Goal: Check status: Check status

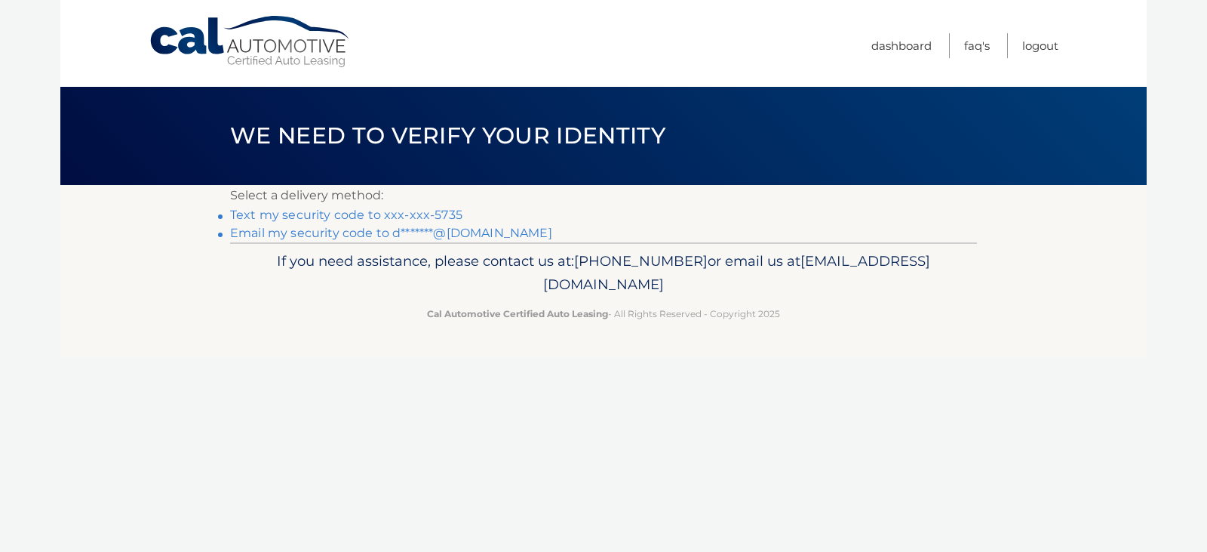
click at [378, 214] on link "Text my security code to xxx-xxx-5735" at bounding box center [346, 215] width 232 height 14
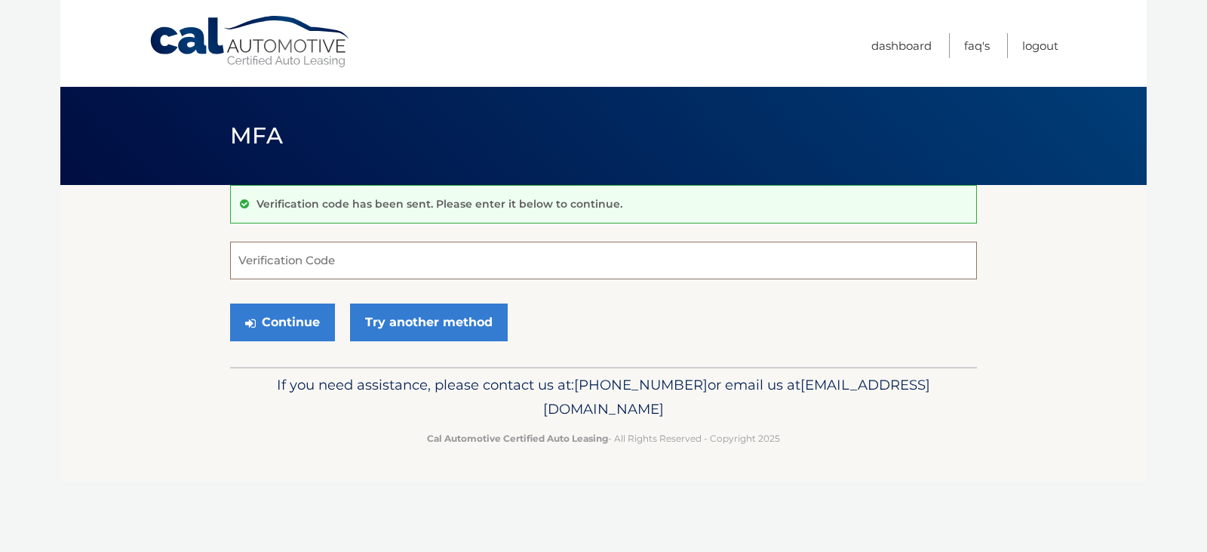
click at [349, 257] on input "Verification Code" at bounding box center [603, 260] width 747 height 38
type input "131578"
click at [309, 314] on button "Continue" at bounding box center [282, 322] width 105 height 38
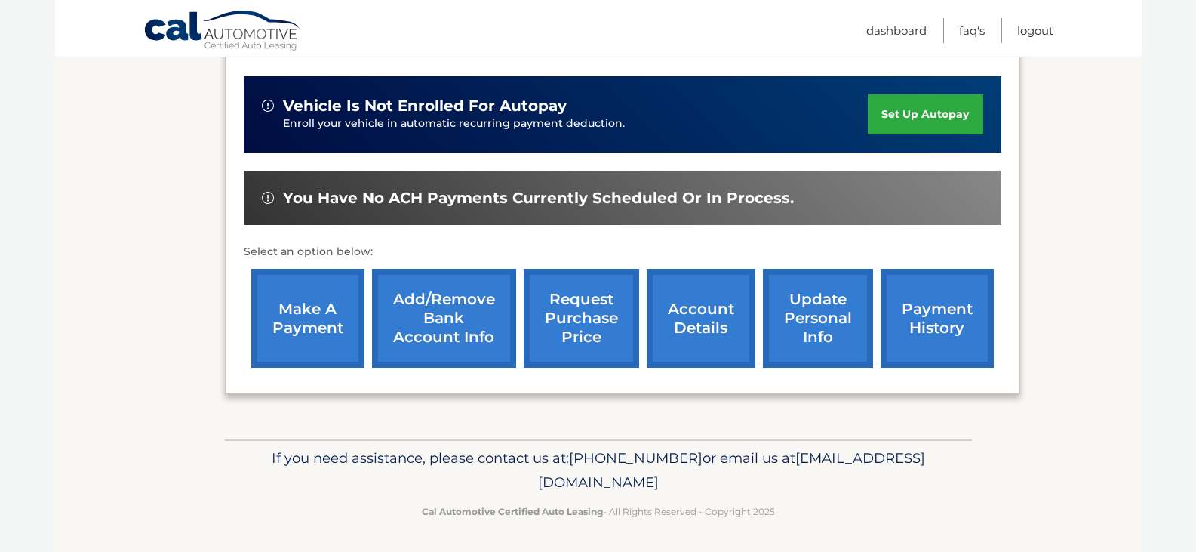
scroll to position [363, 0]
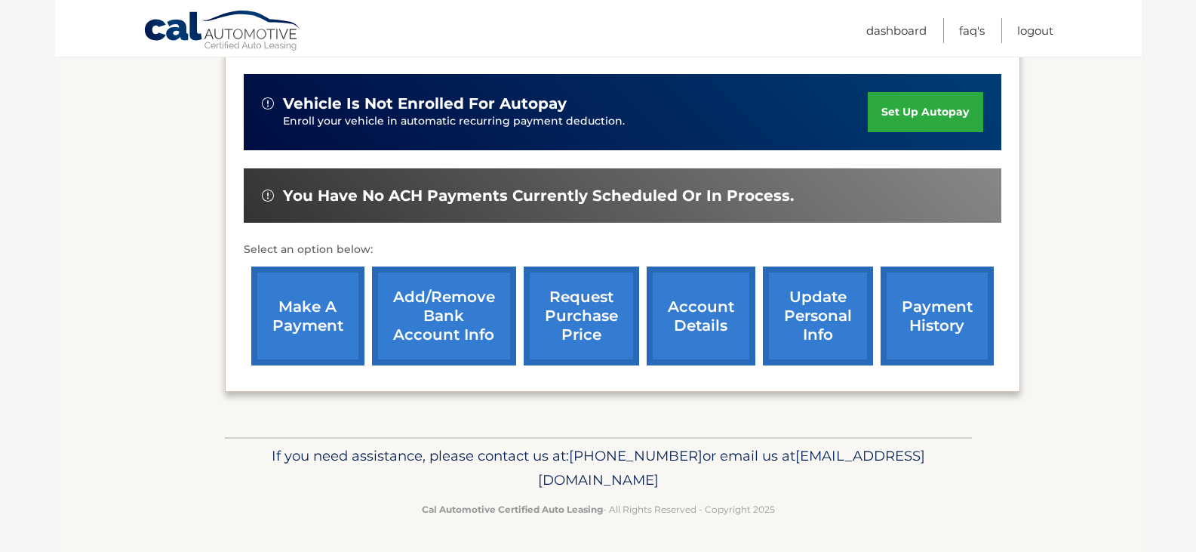
click at [930, 321] on link "payment history" at bounding box center [937, 315] width 113 height 99
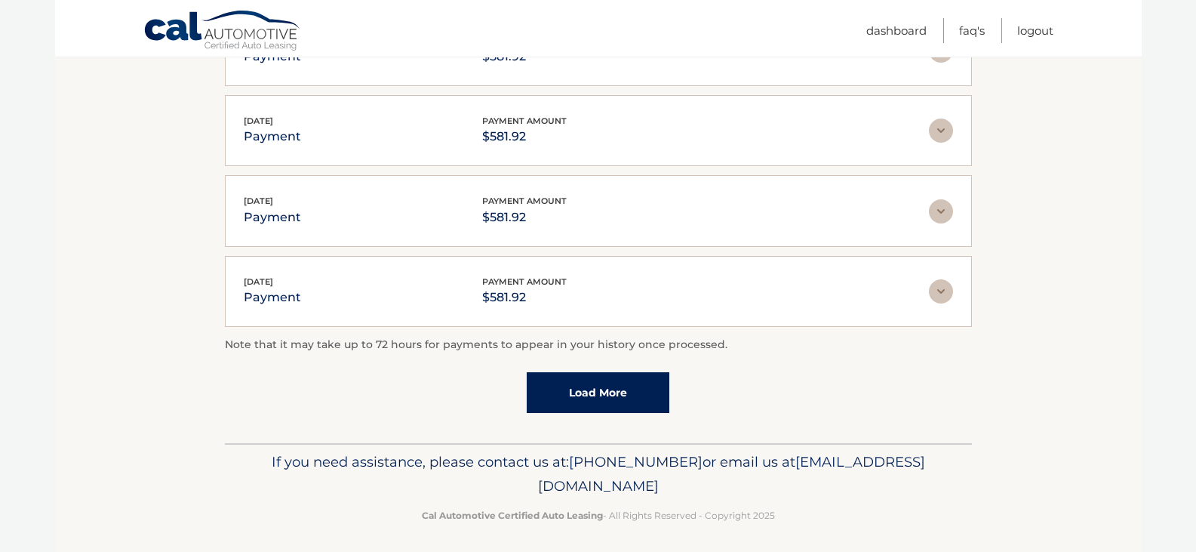
scroll to position [440, 0]
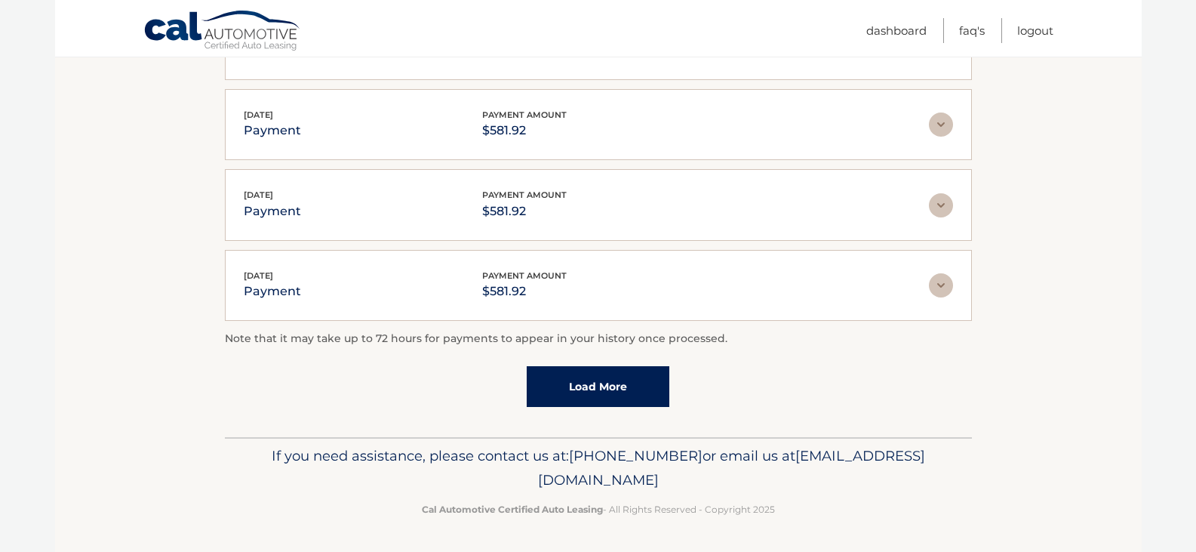
click at [595, 385] on link "Load More" at bounding box center [598, 386] width 143 height 41
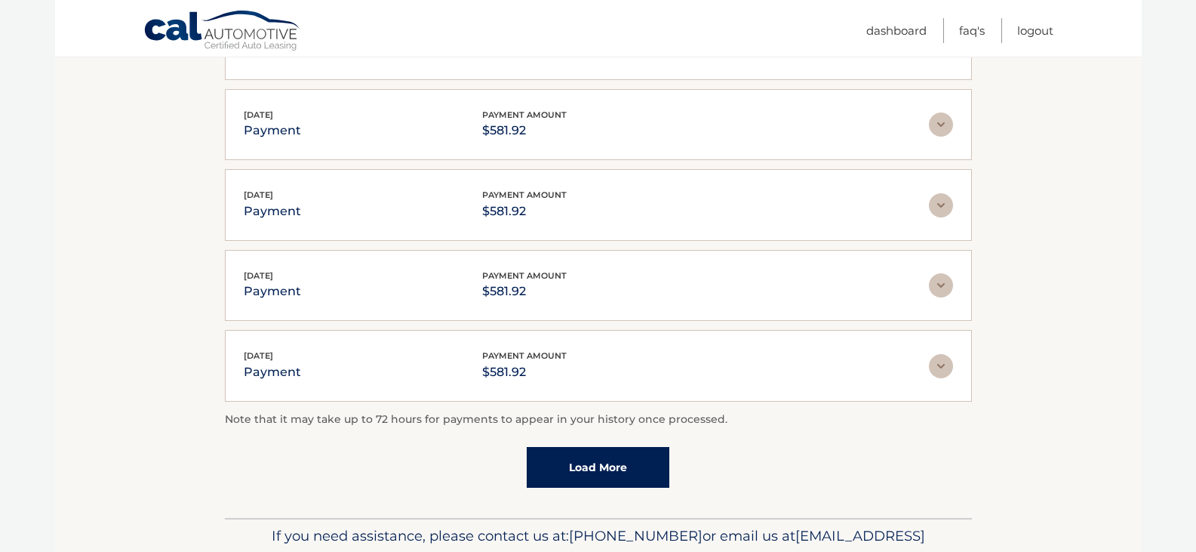
click at [627, 465] on link "Load More" at bounding box center [598, 467] width 143 height 41
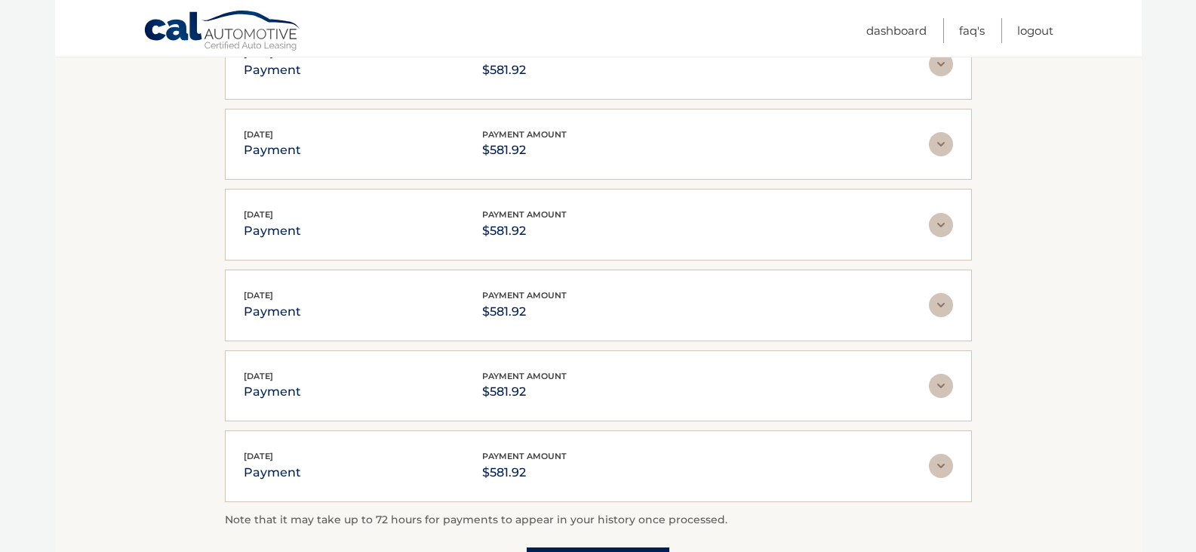
scroll to position [893, 0]
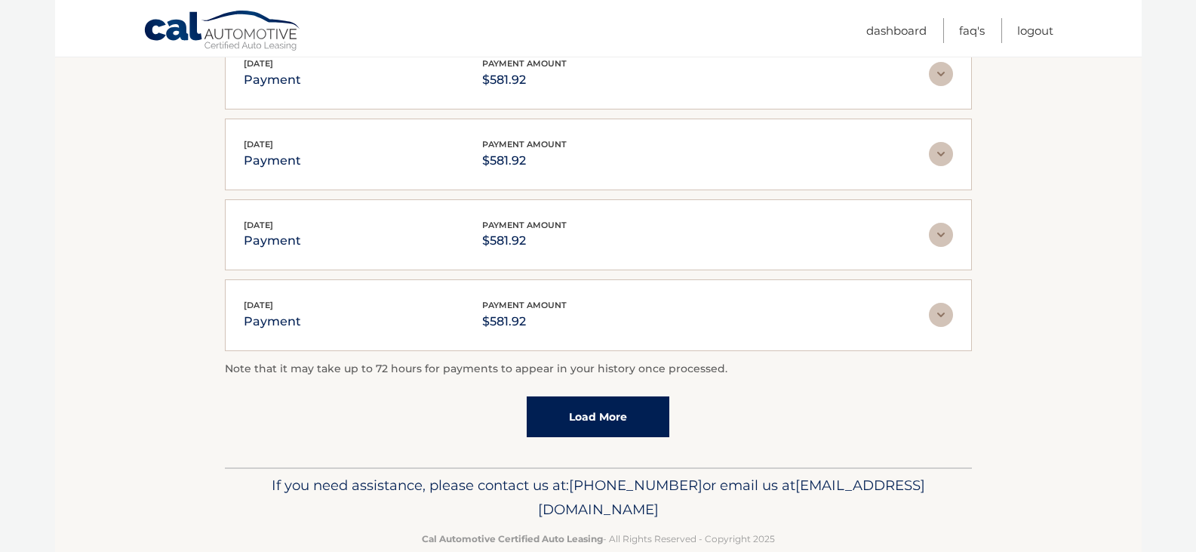
click at [589, 413] on link "Load More" at bounding box center [598, 416] width 143 height 41
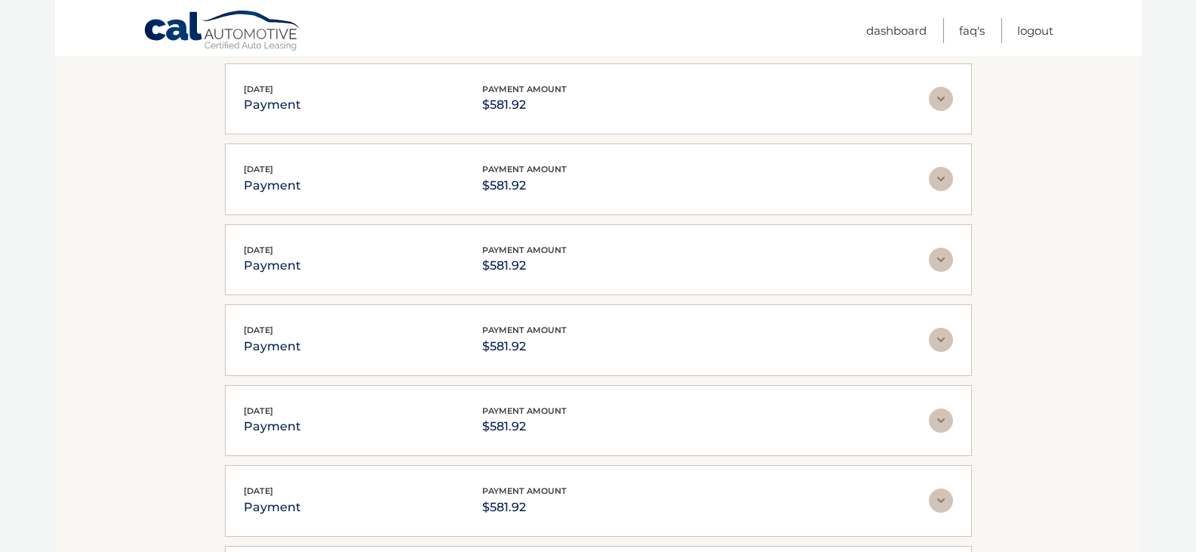
scroll to position [1194, 0]
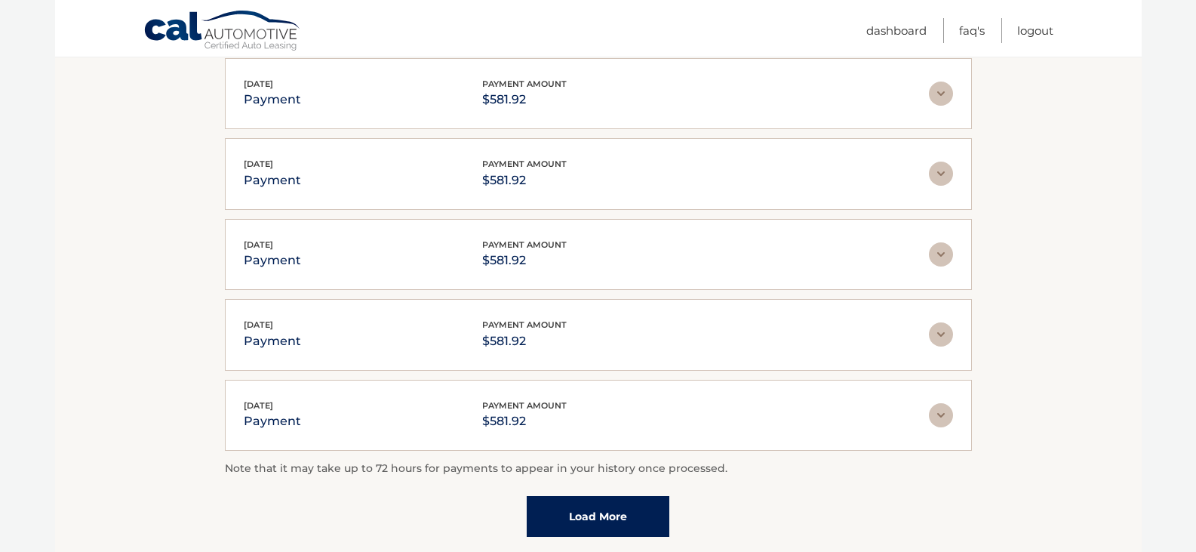
click at [571, 512] on link "Load More" at bounding box center [598, 516] width 143 height 41
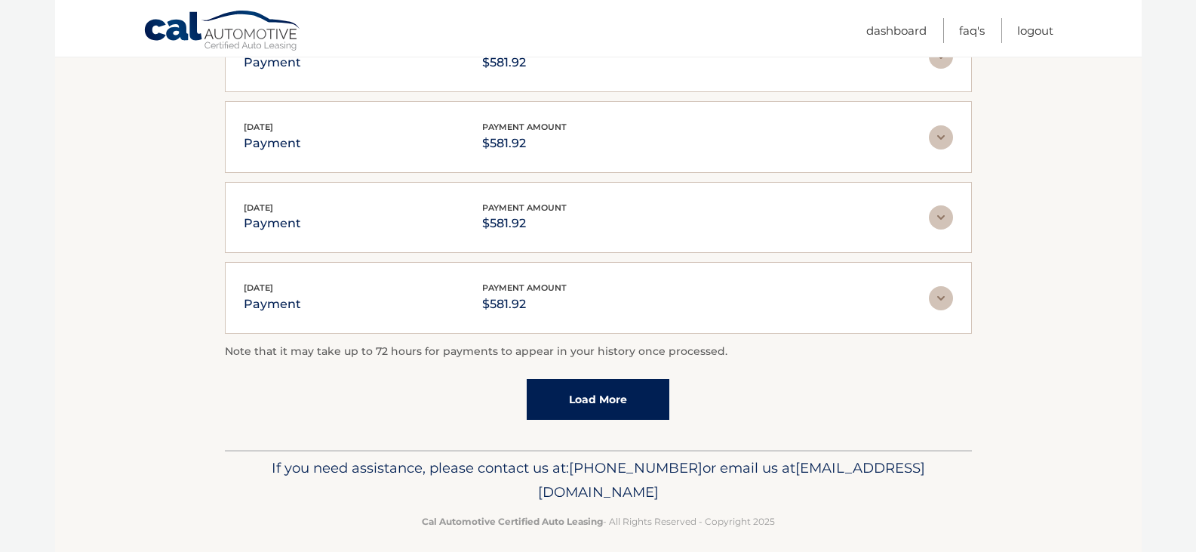
scroll to position [1726, 0]
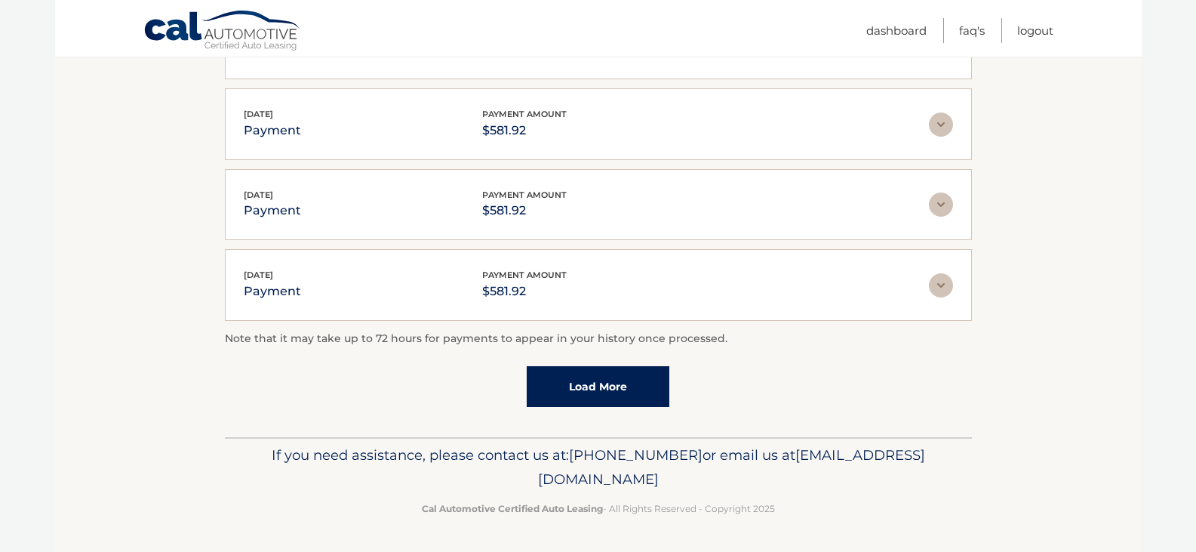
click at [576, 389] on link "Load More" at bounding box center [598, 386] width 143 height 41
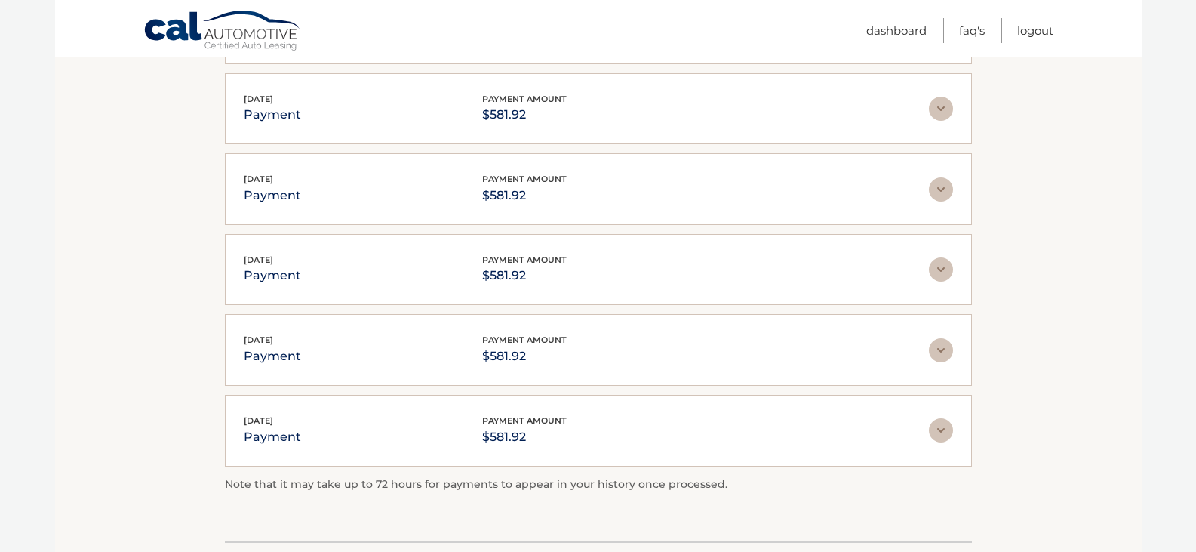
scroll to position [1926, 0]
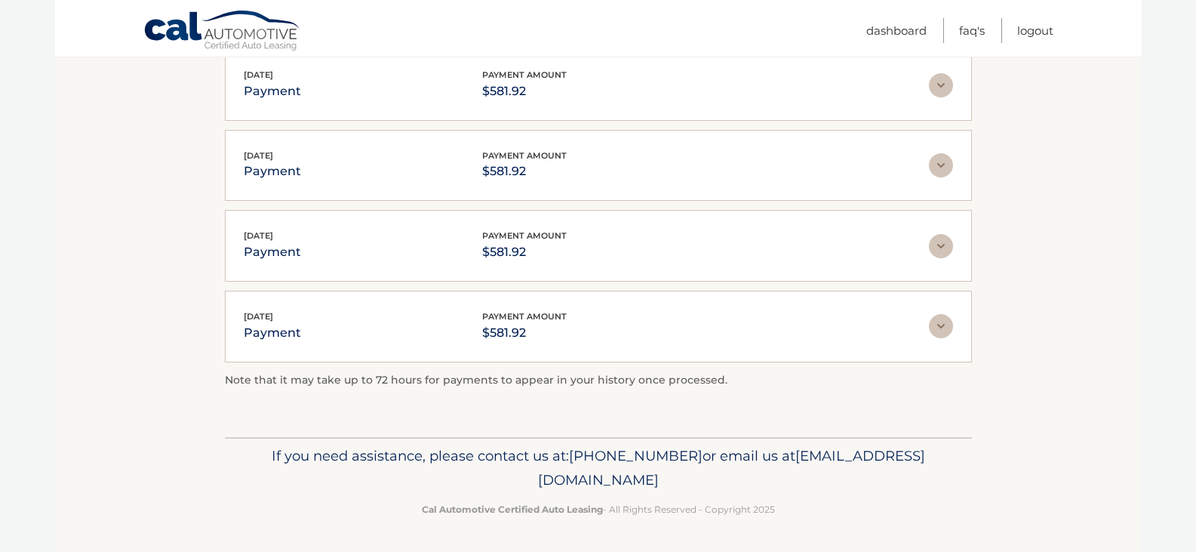
click at [940, 324] on img at bounding box center [941, 326] width 24 height 24
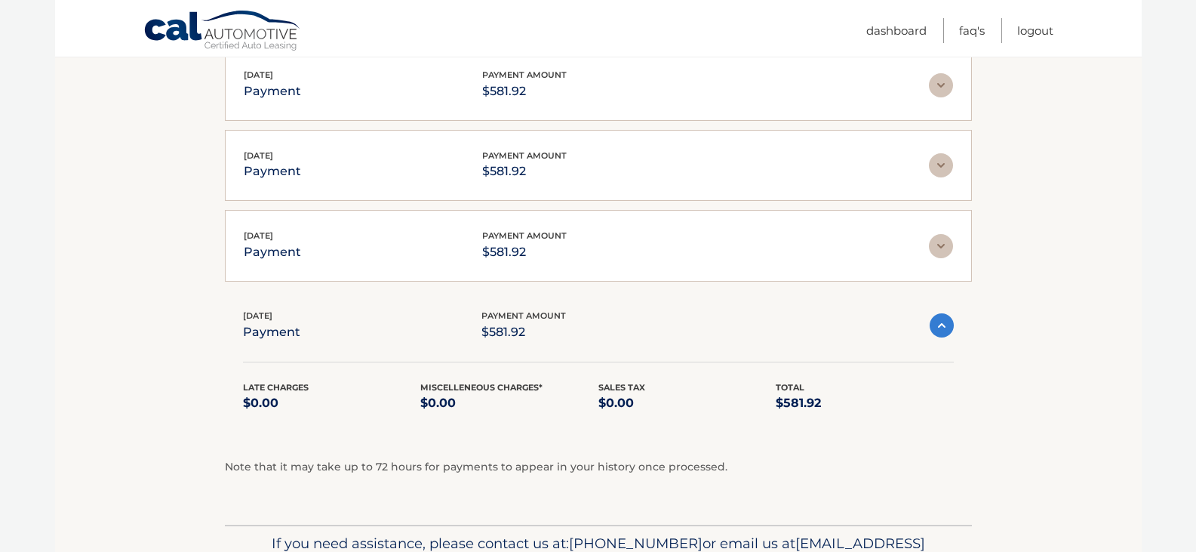
click at [941, 244] on img at bounding box center [941, 246] width 24 height 24
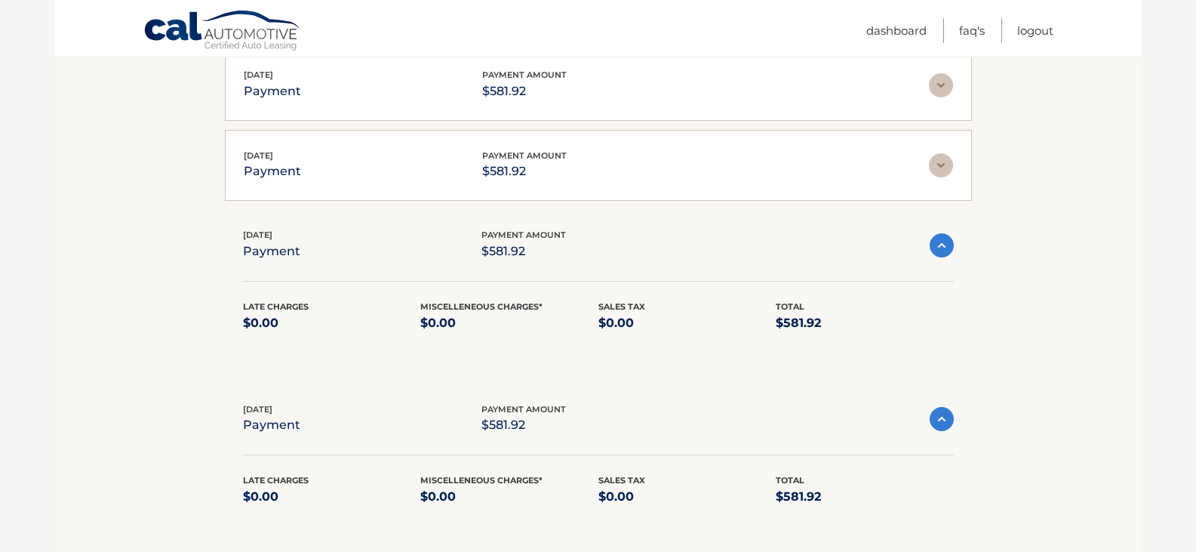
click at [938, 164] on img at bounding box center [941, 165] width 24 height 24
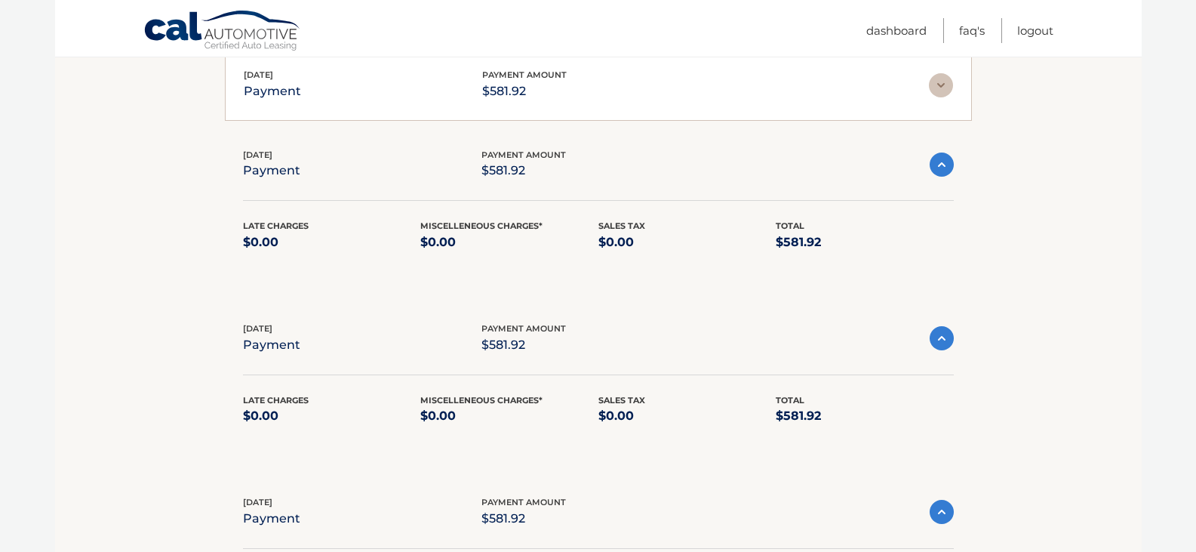
click at [945, 87] on img at bounding box center [941, 85] width 24 height 24
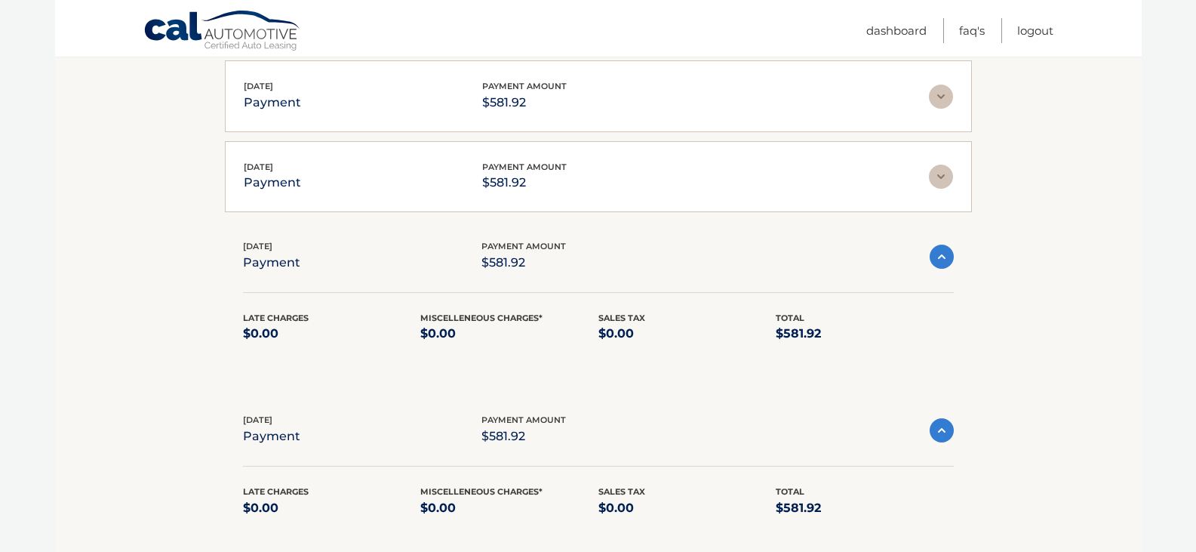
scroll to position [1700, 0]
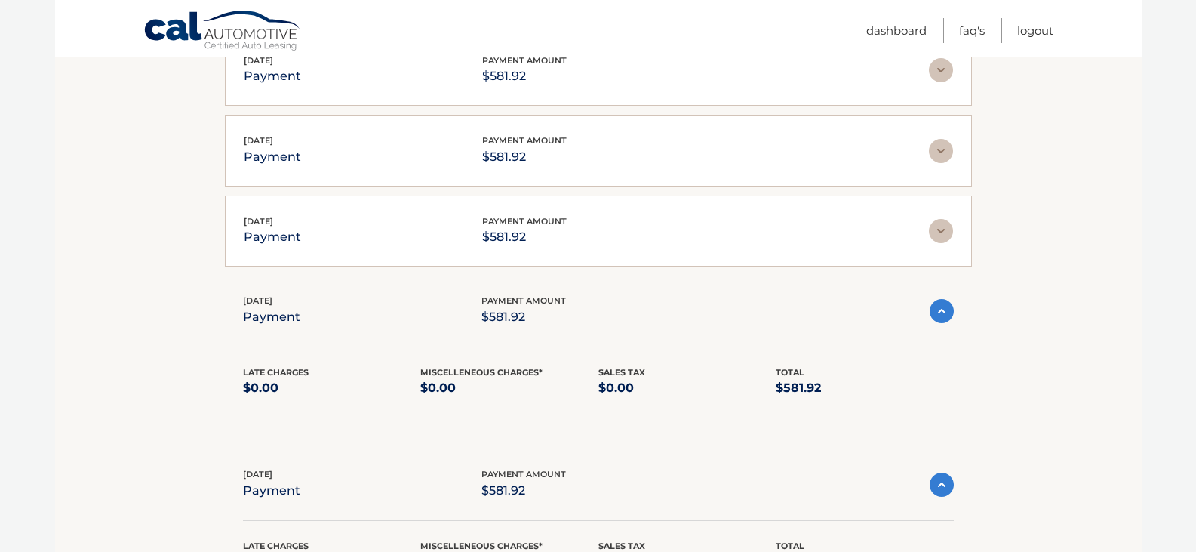
click at [940, 223] on img at bounding box center [941, 231] width 24 height 24
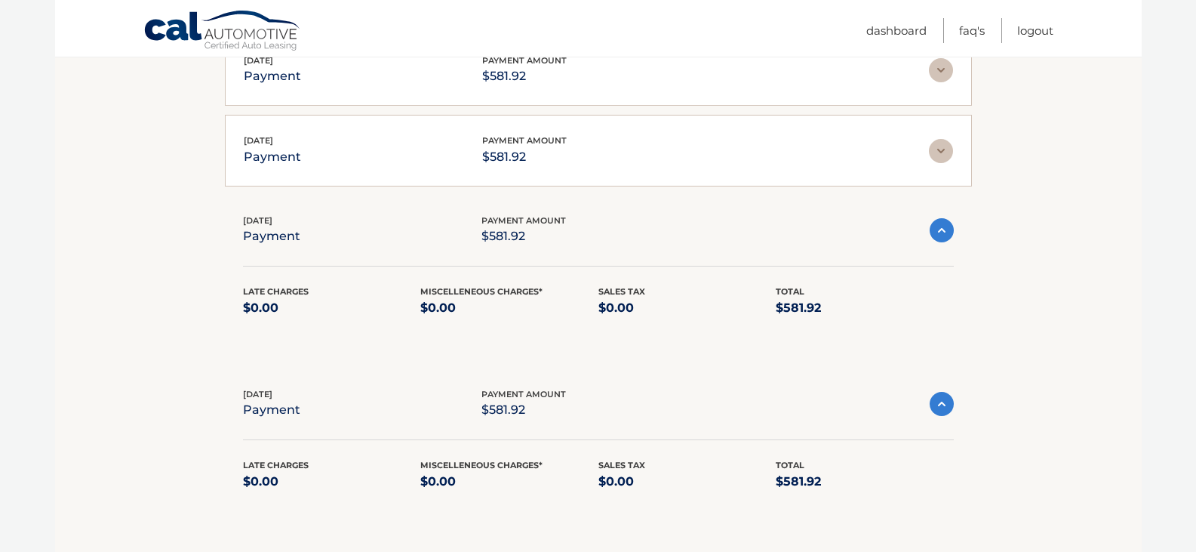
click at [940, 143] on img at bounding box center [941, 151] width 24 height 24
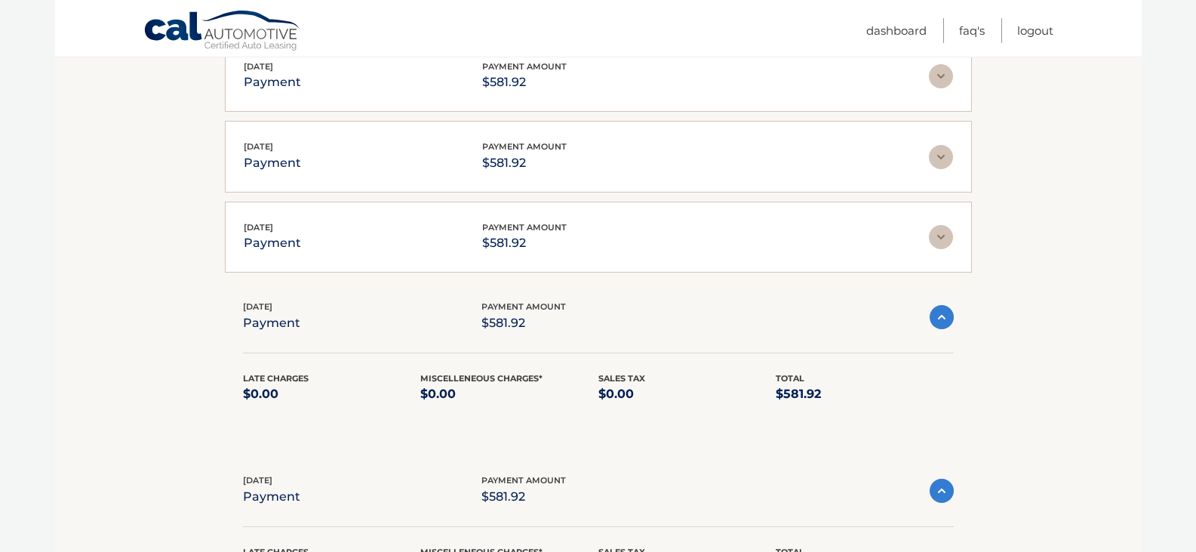
scroll to position [1474, 0]
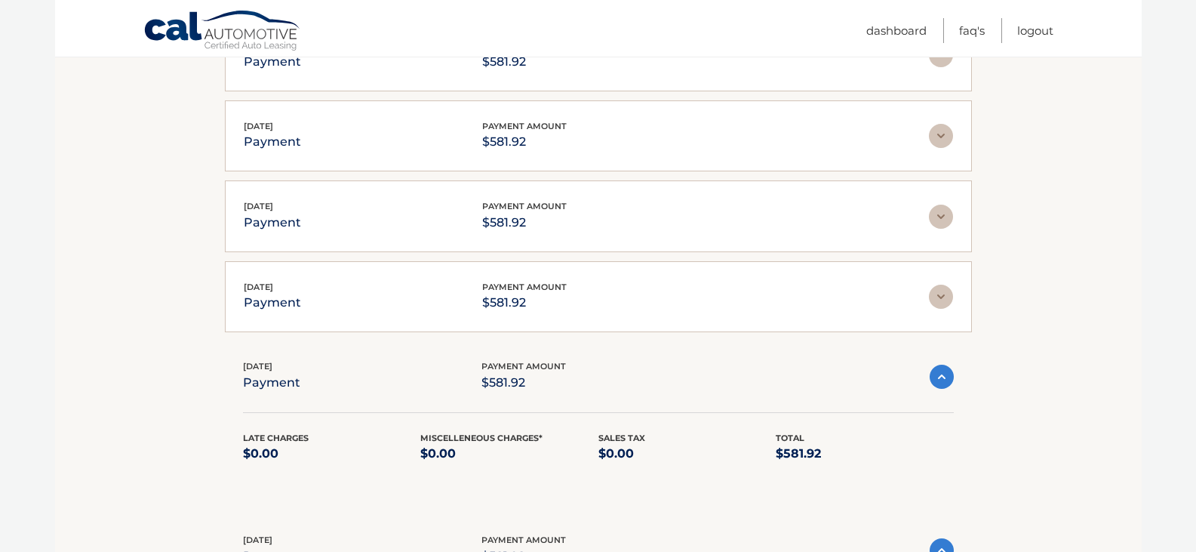
click at [936, 300] on img at bounding box center [941, 296] width 24 height 24
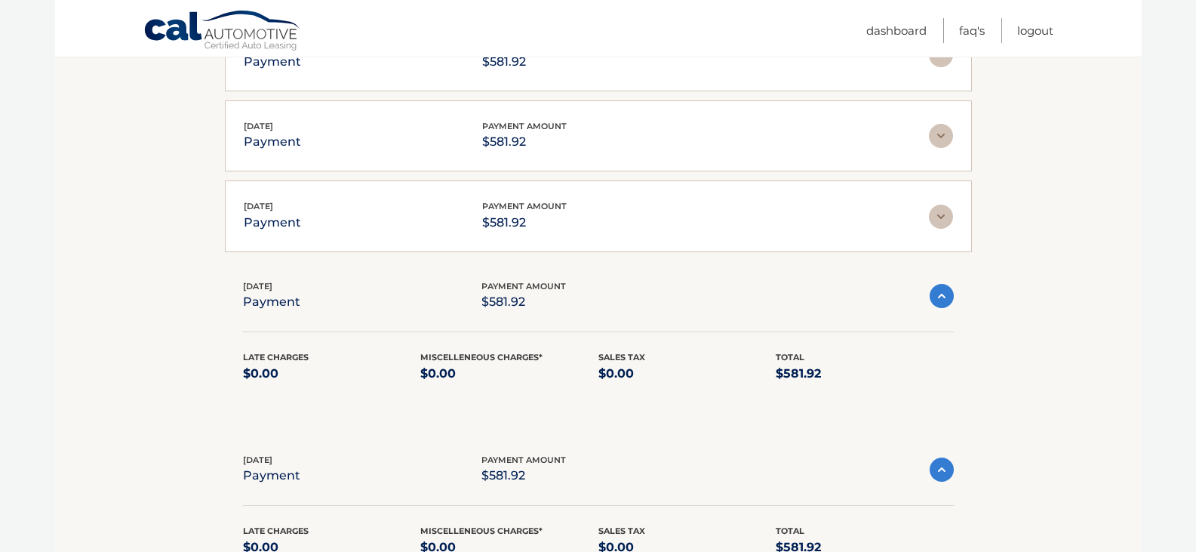
click at [938, 211] on img at bounding box center [941, 216] width 24 height 24
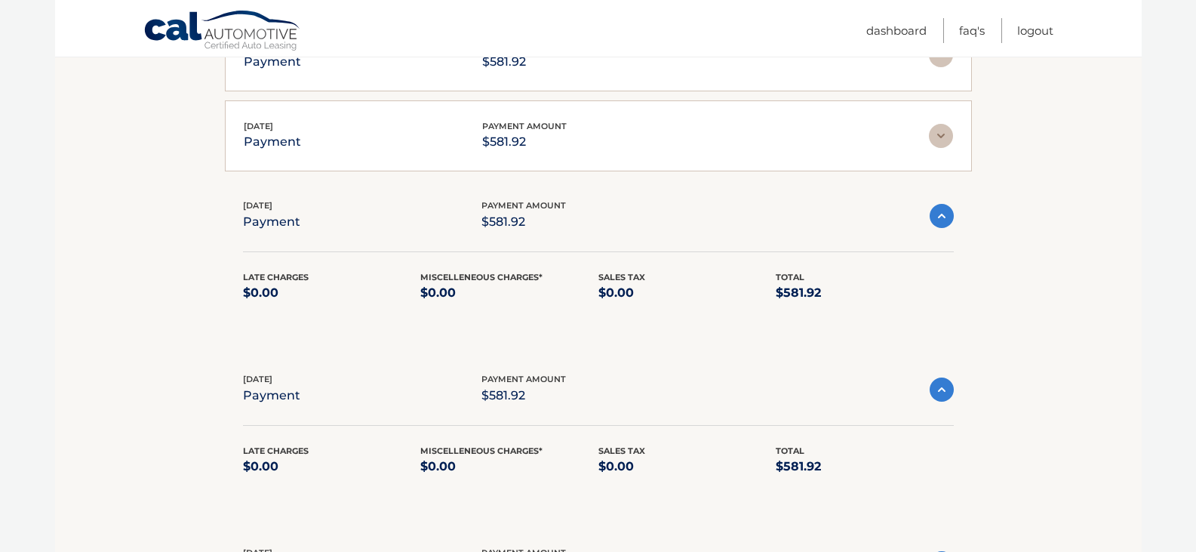
click at [943, 131] on img at bounding box center [941, 136] width 24 height 24
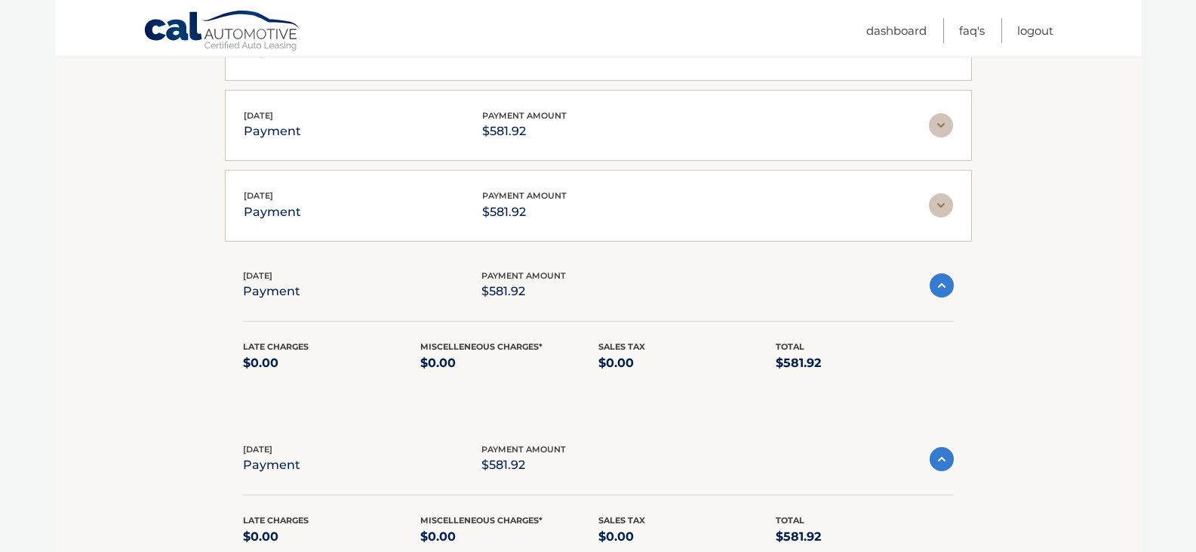
scroll to position [1323, 0]
click at [939, 201] on img at bounding box center [941, 206] width 24 height 24
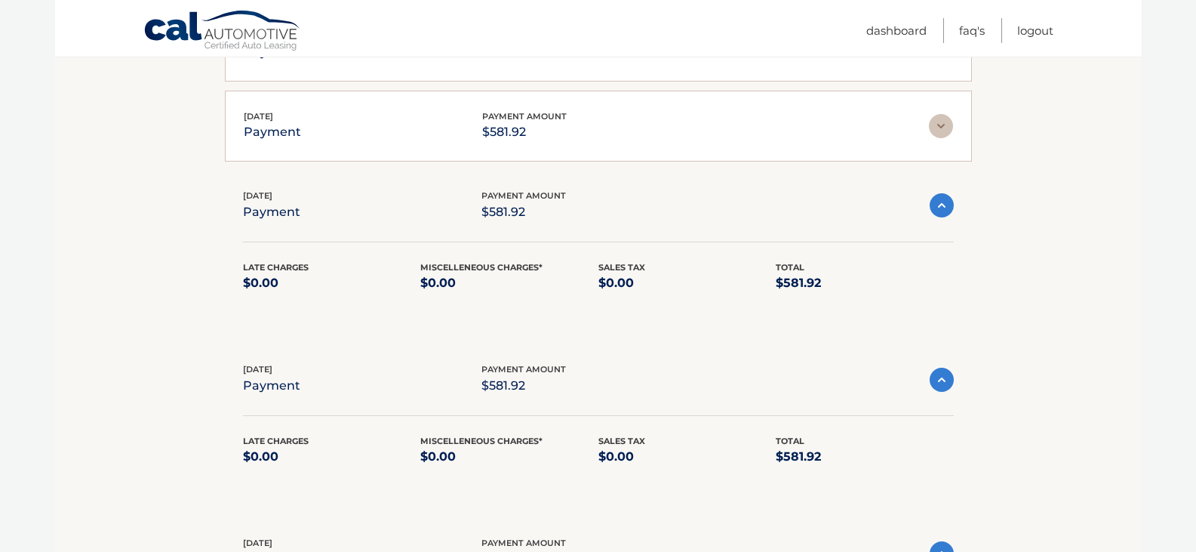
click at [939, 126] on img at bounding box center [941, 126] width 24 height 24
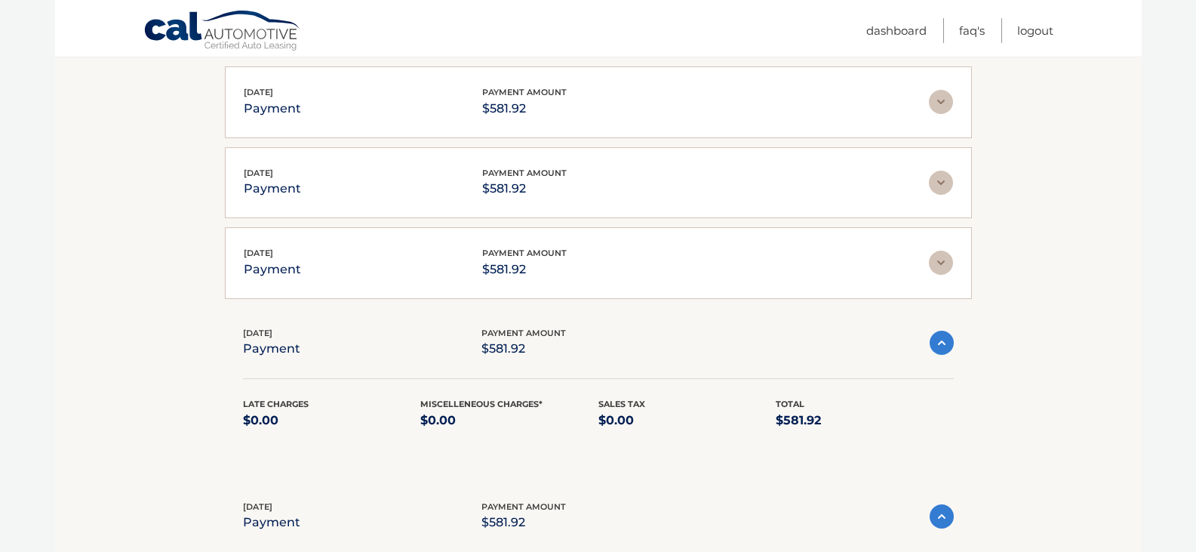
scroll to position [1096, 0]
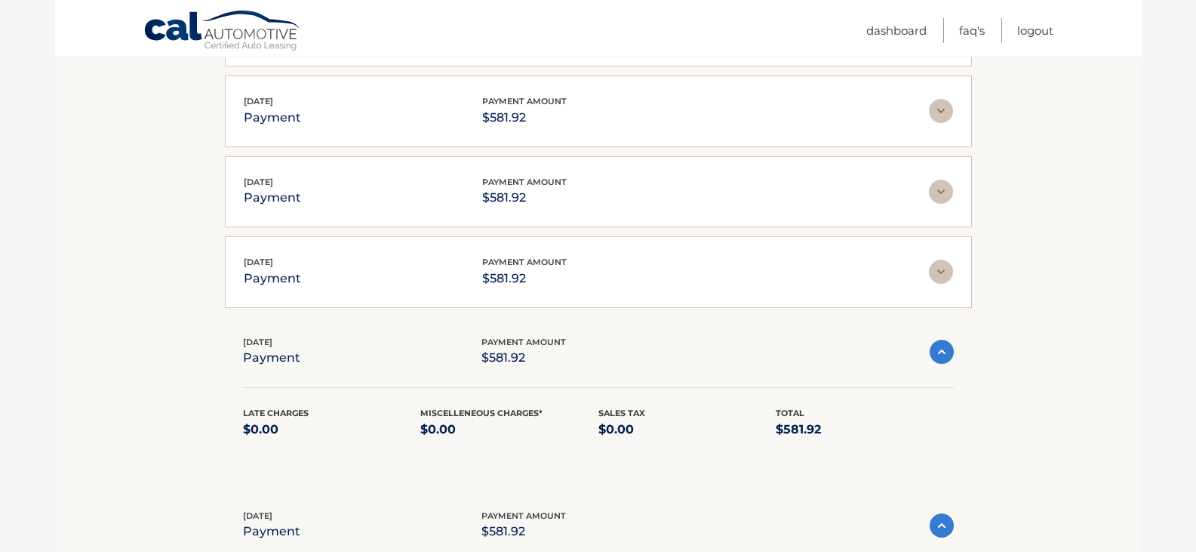
click at [939, 272] on img at bounding box center [941, 272] width 24 height 24
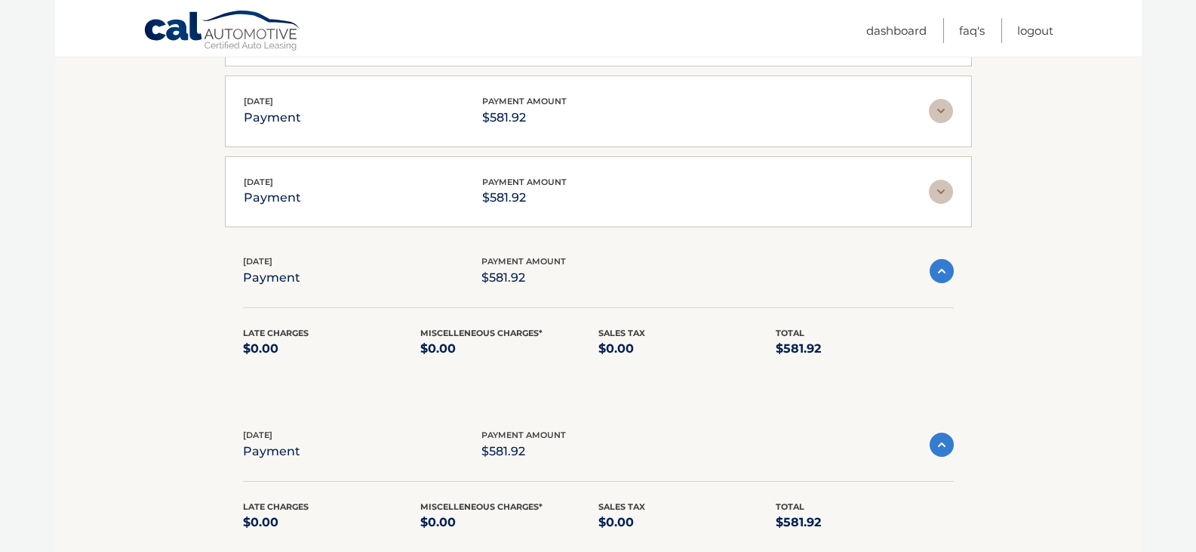
click at [941, 193] on img at bounding box center [941, 192] width 24 height 24
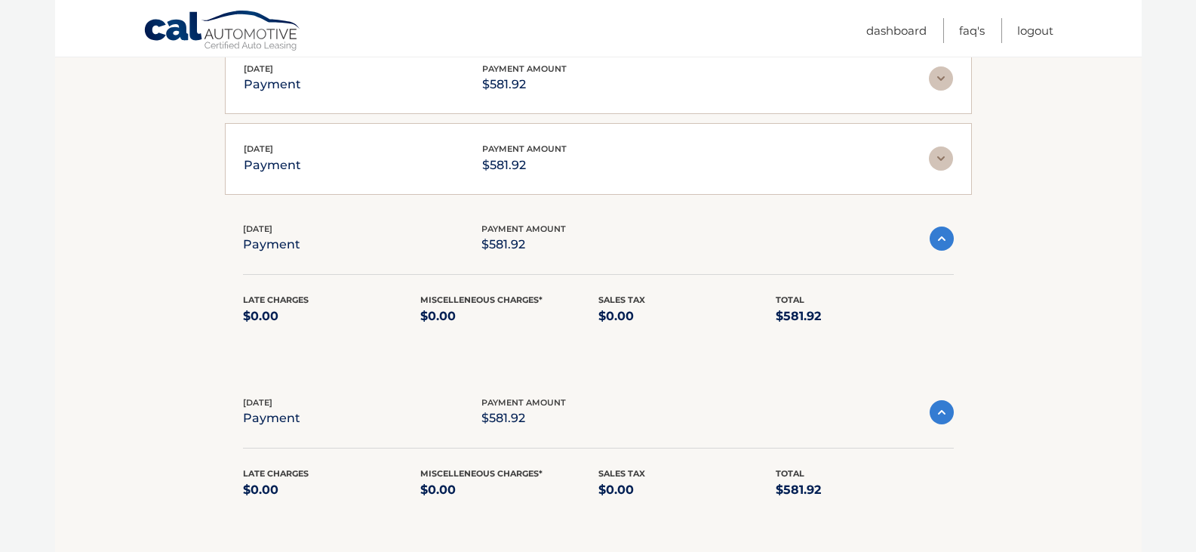
scroll to position [945, 0]
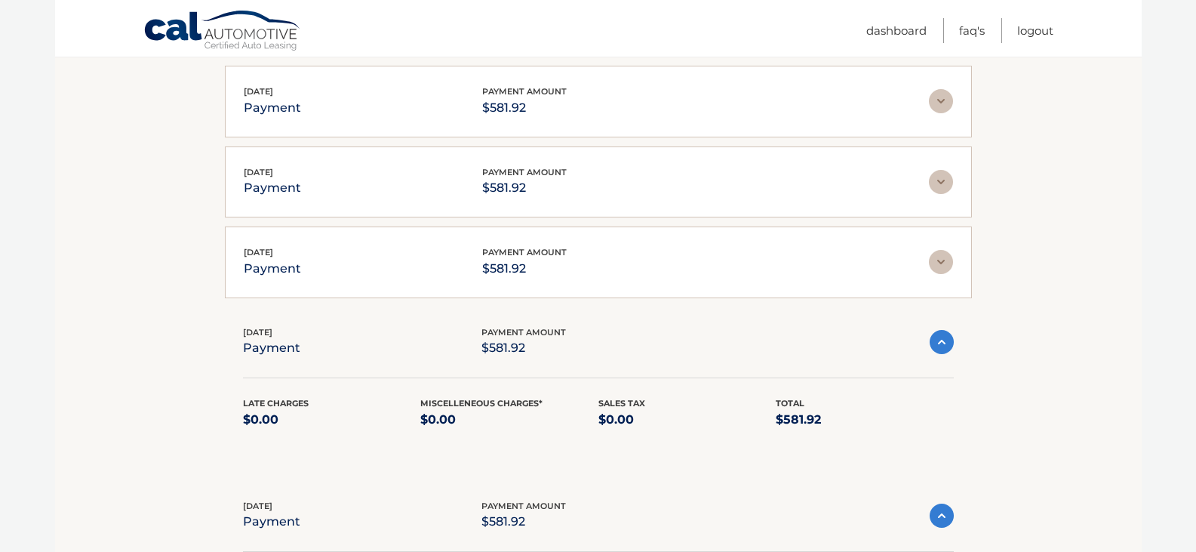
click at [940, 259] on img at bounding box center [941, 262] width 24 height 24
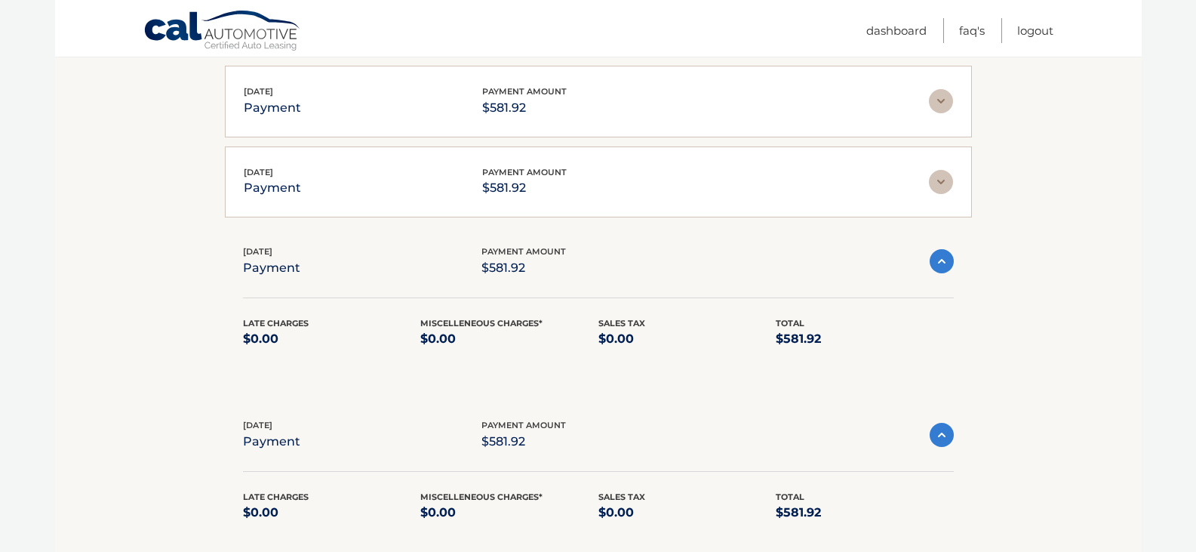
click at [941, 178] on img at bounding box center [941, 182] width 24 height 24
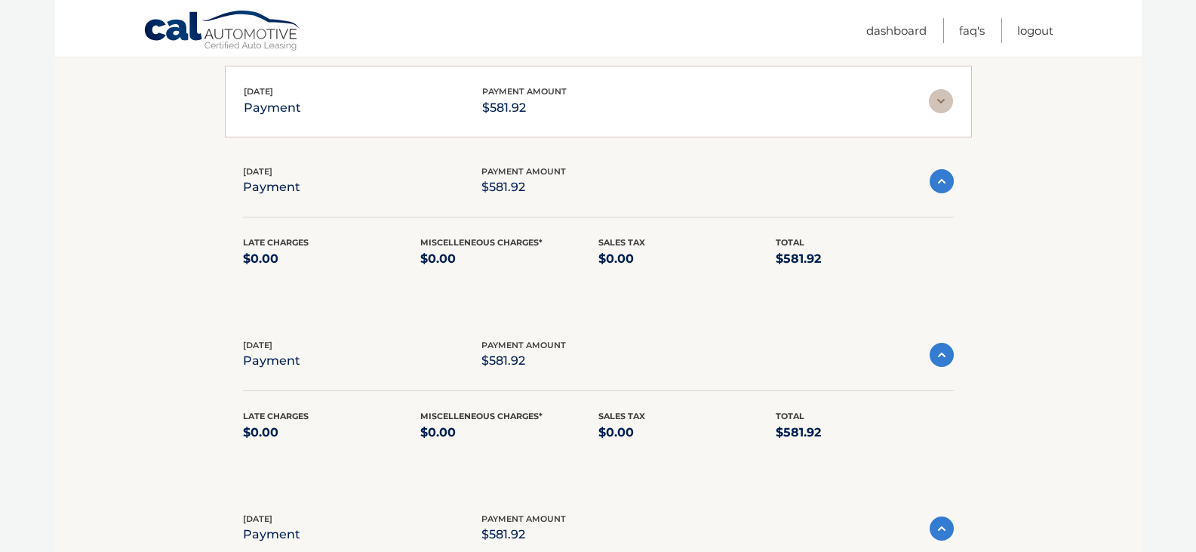
click at [940, 101] on img at bounding box center [941, 101] width 24 height 24
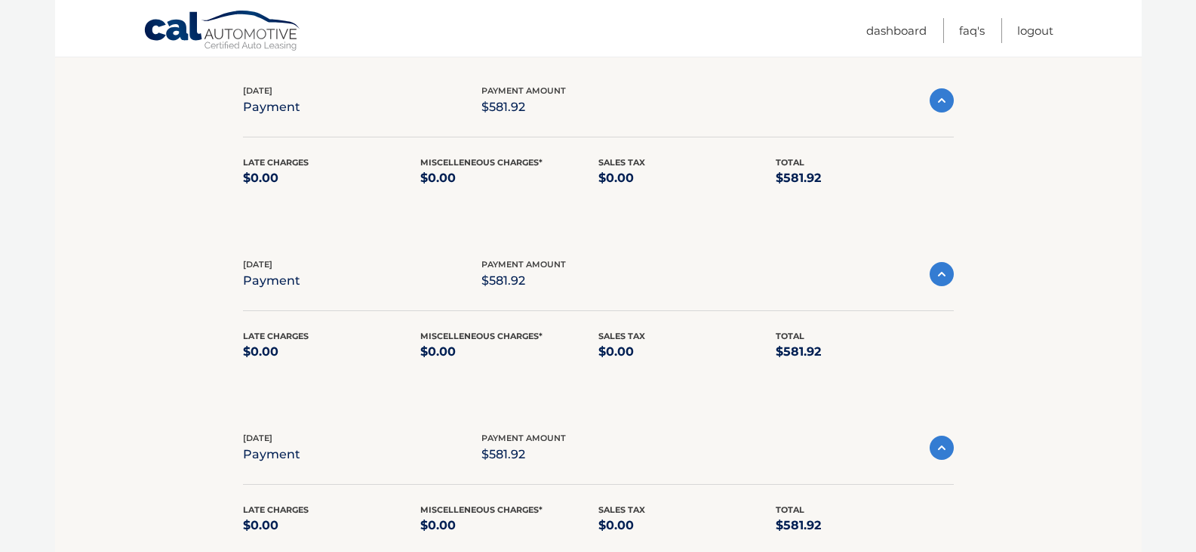
scroll to position [795, 0]
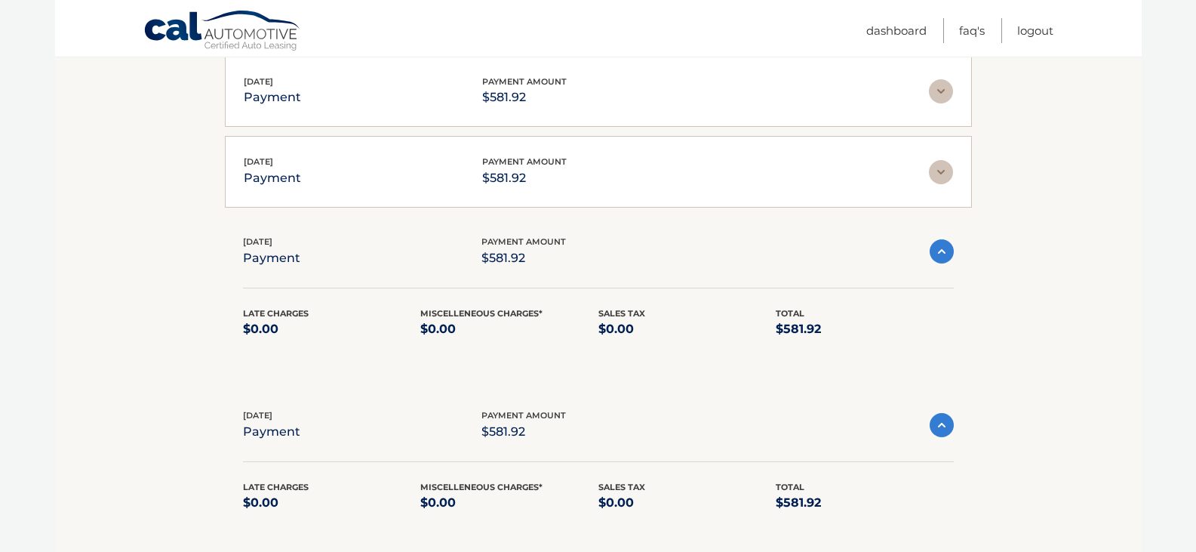
click at [941, 180] on img at bounding box center [941, 172] width 24 height 24
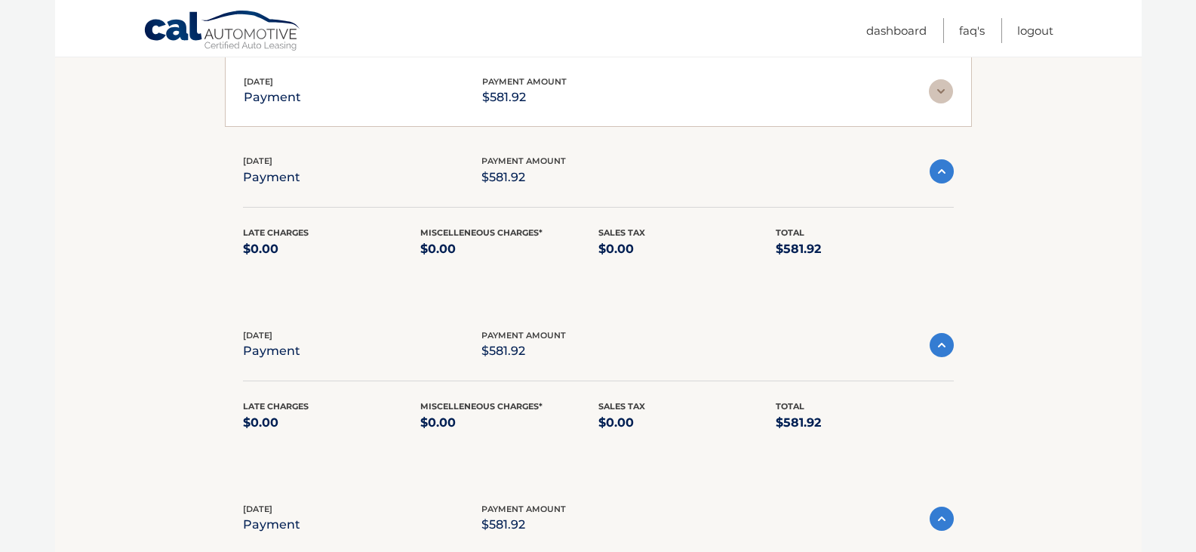
click at [942, 93] on img at bounding box center [941, 91] width 24 height 24
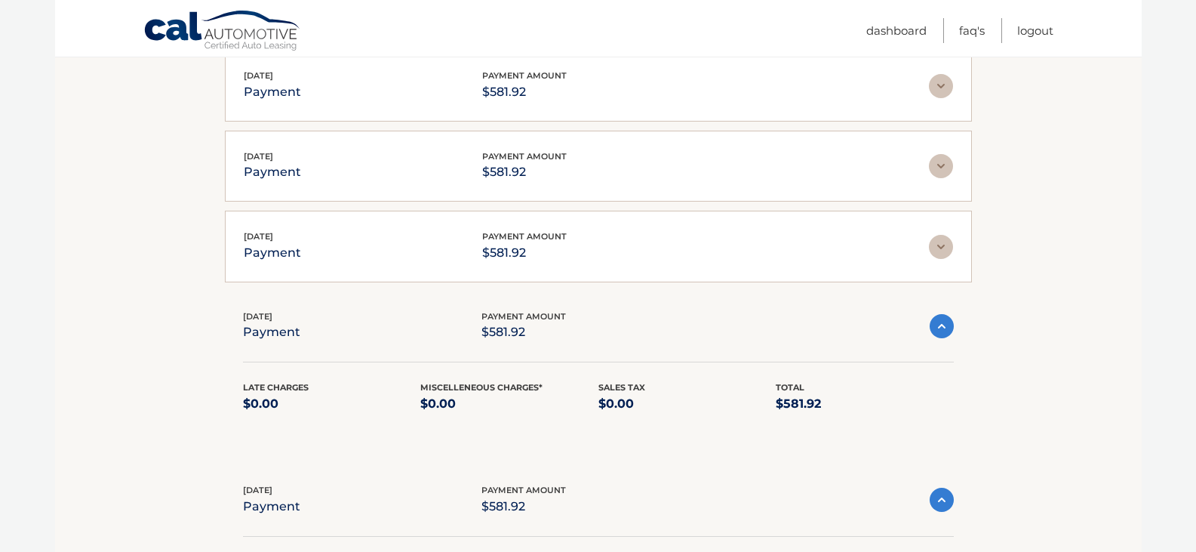
scroll to position [493, 0]
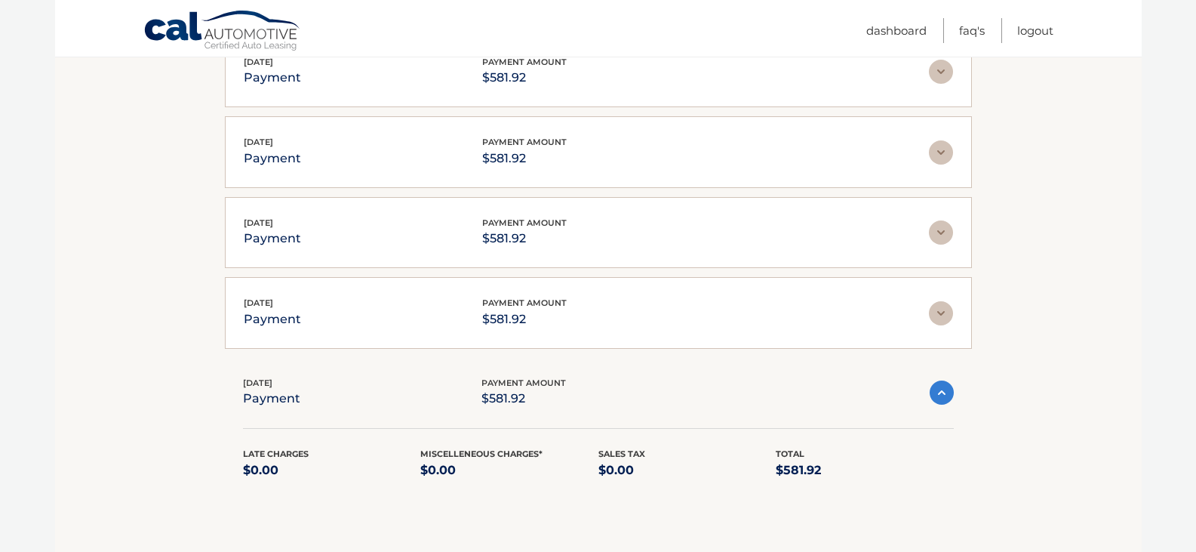
click at [941, 309] on img at bounding box center [941, 313] width 24 height 24
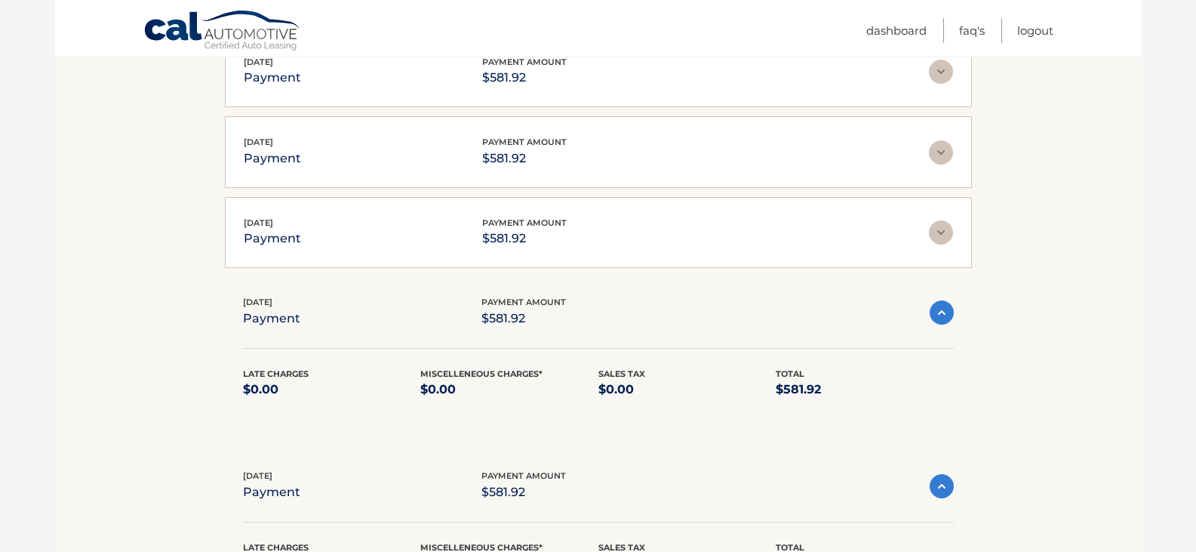
click at [941, 228] on img at bounding box center [941, 232] width 24 height 24
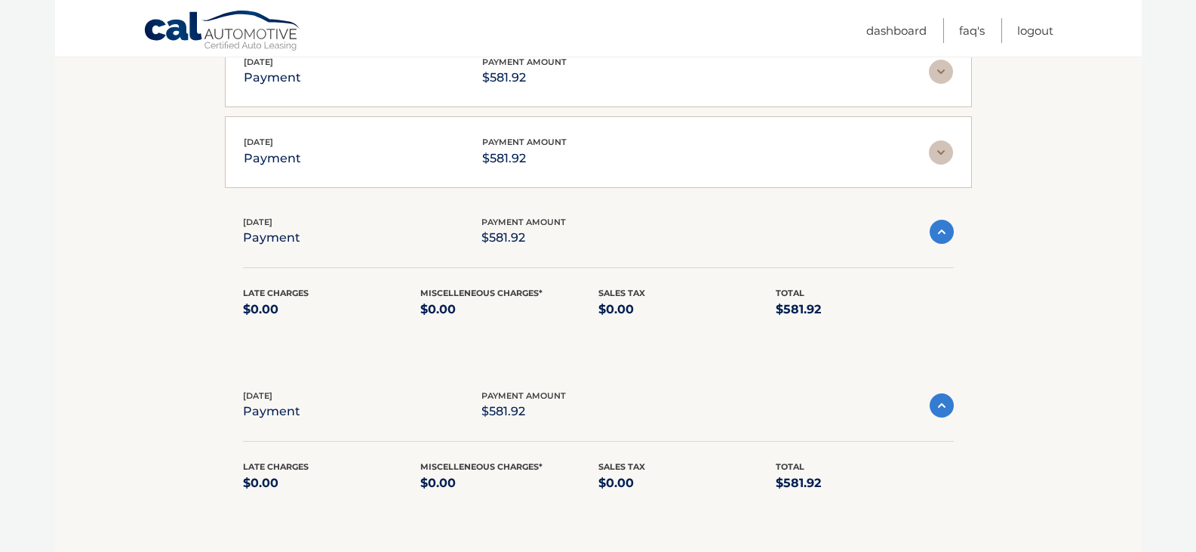
click at [939, 150] on img at bounding box center [941, 152] width 24 height 24
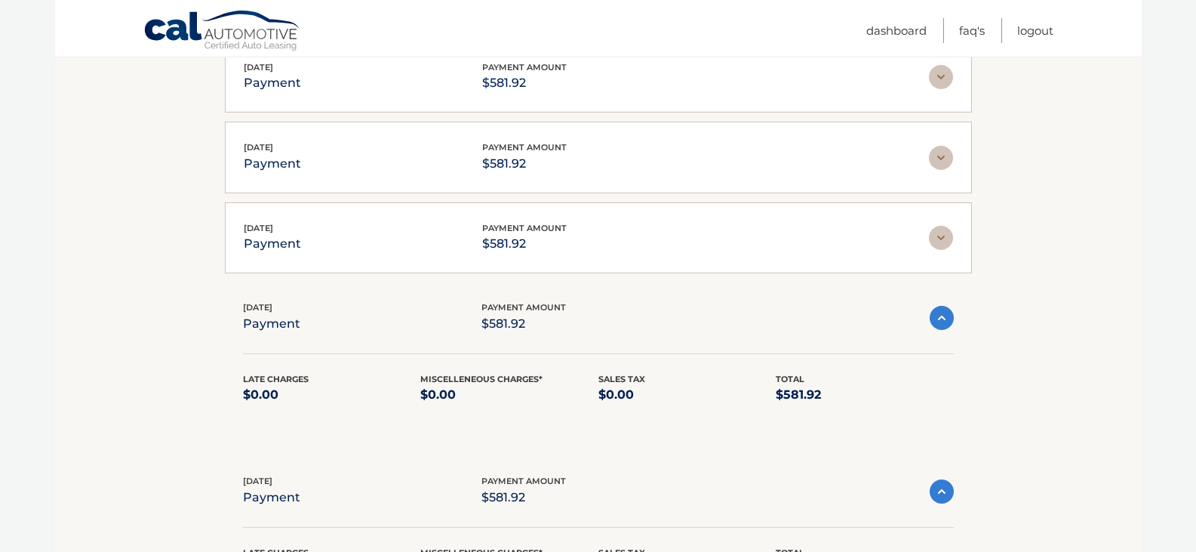
scroll to position [266, 0]
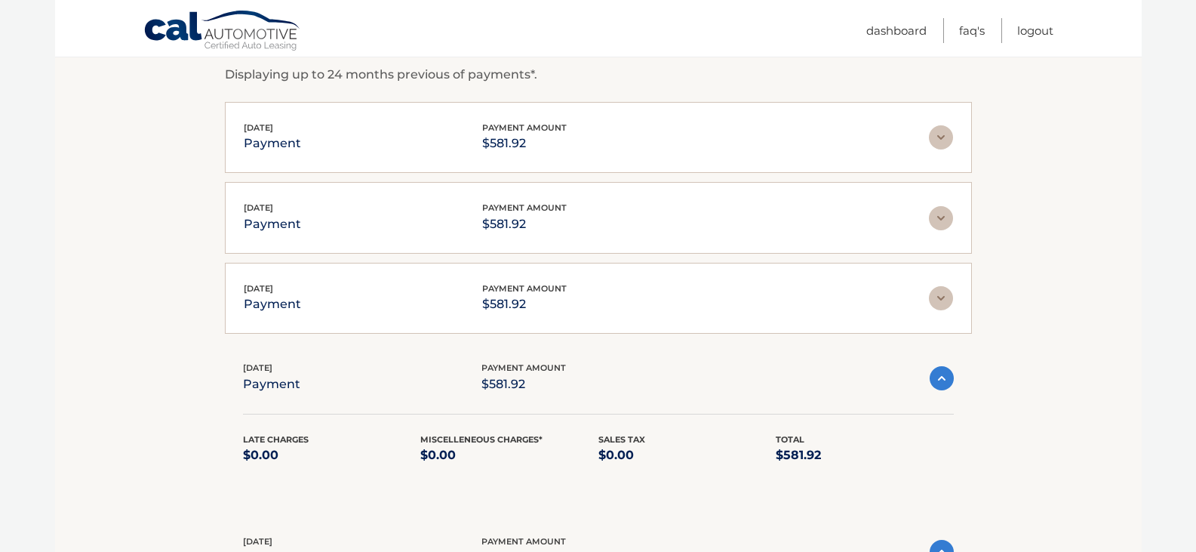
click at [946, 297] on img at bounding box center [941, 298] width 24 height 24
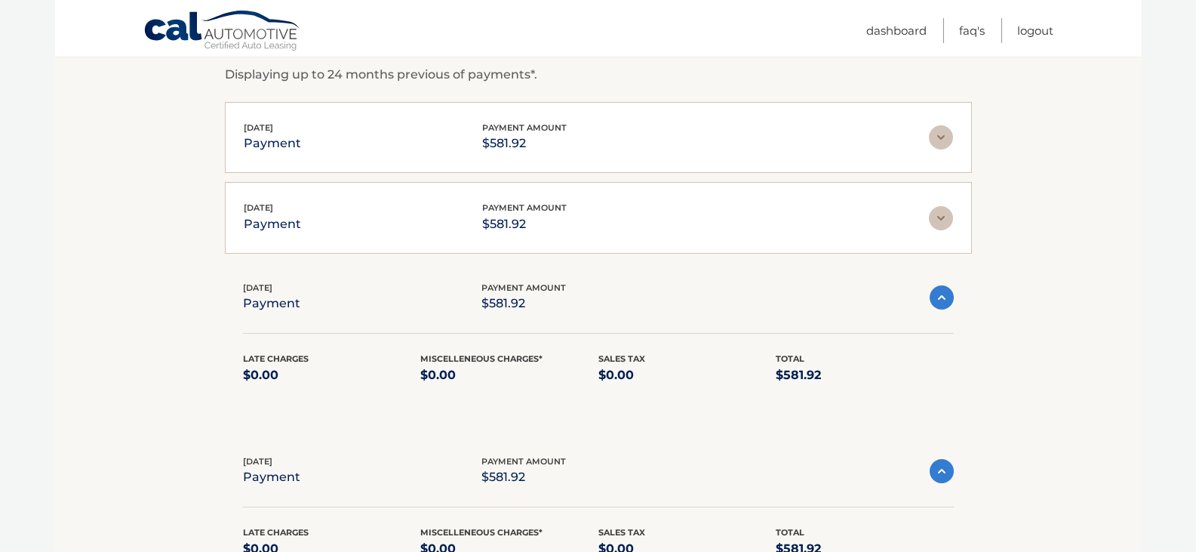
click at [942, 221] on img at bounding box center [941, 218] width 24 height 24
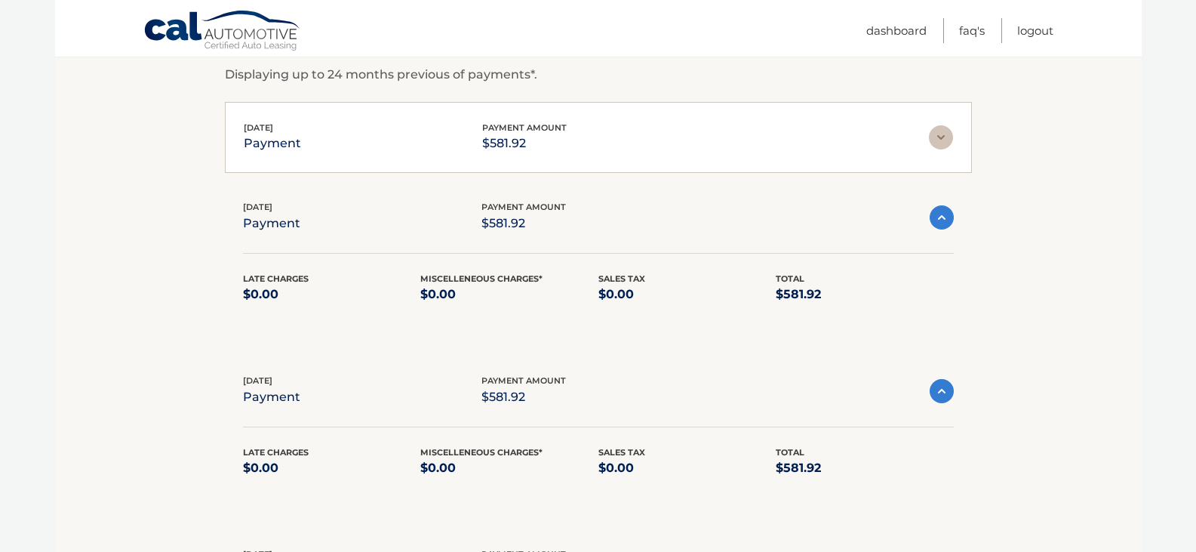
click at [937, 134] on img at bounding box center [941, 137] width 24 height 24
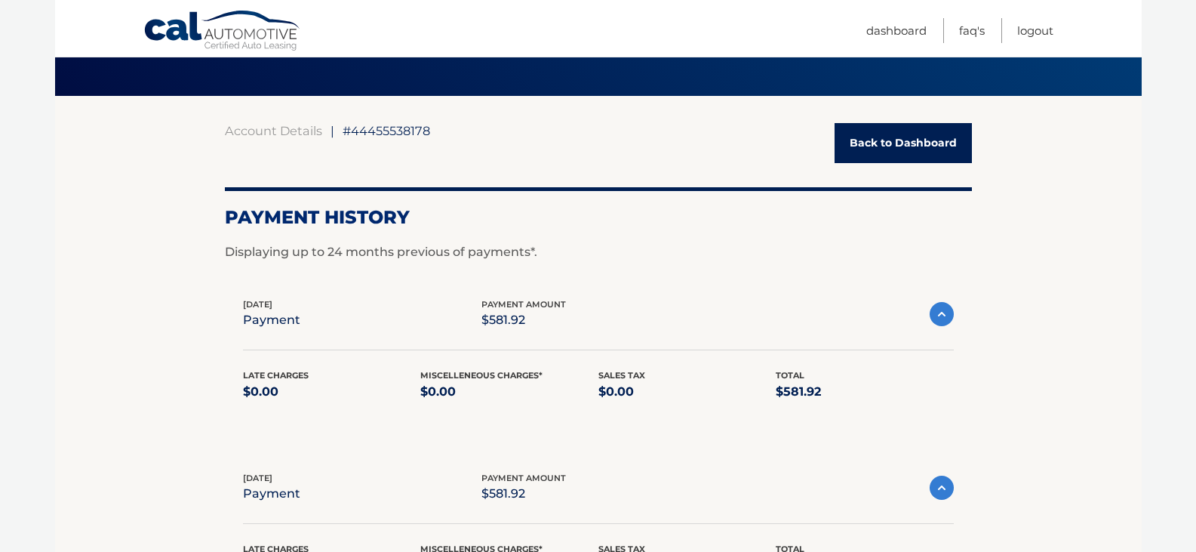
scroll to position [115, 0]
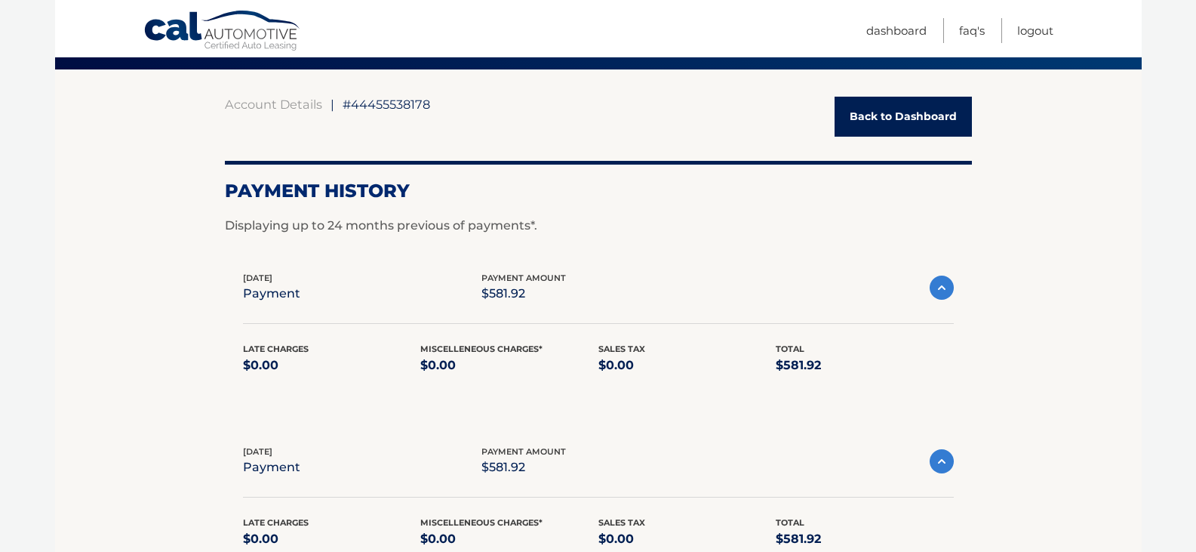
click at [1195, 49] on html "Cal Automotive Menu Dashboard FAQ's Logout |" at bounding box center [598, 161] width 1196 height 552
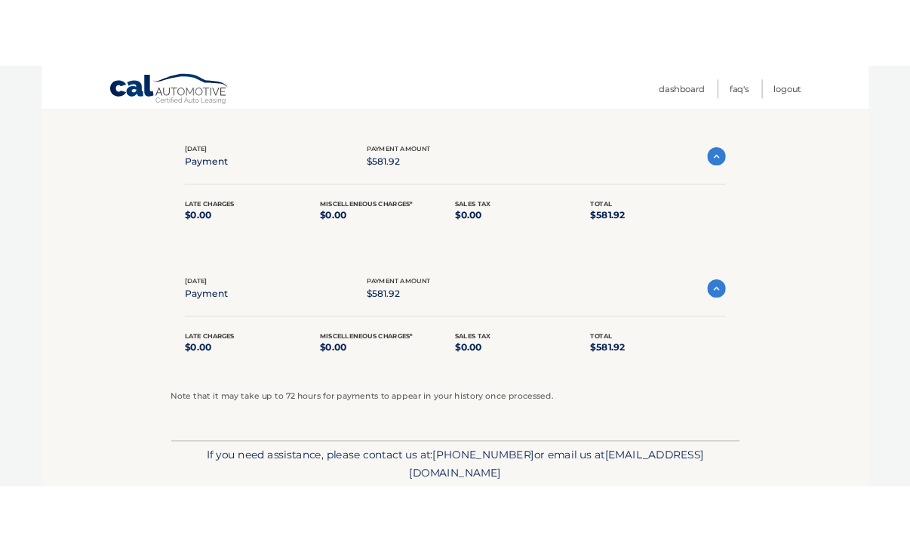
scroll to position [4158, 0]
